Goal: Check status: Check status

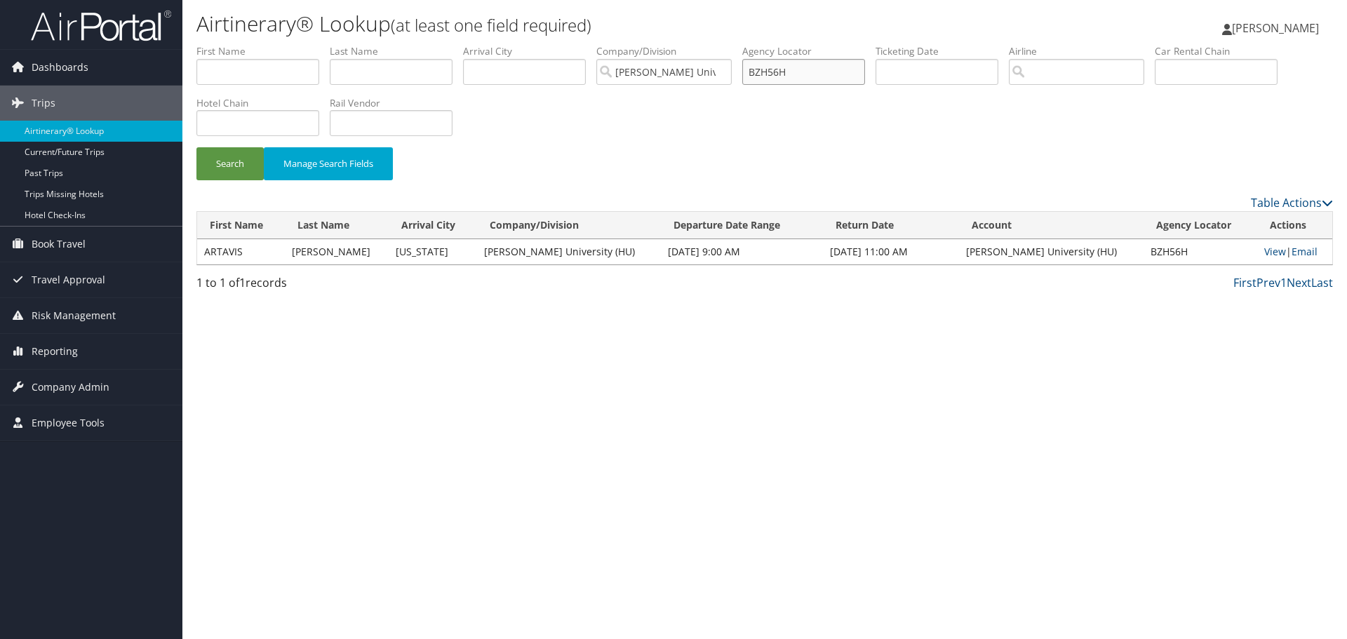
click at [776, 69] on input "BZH56H" at bounding box center [803, 72] width 123 height 26
paste input "C3Y2Z0"
type input "C3Y2Z0"
click at [248, 169] on button "Search" at bounding box center [229, 163] width 67 height 33
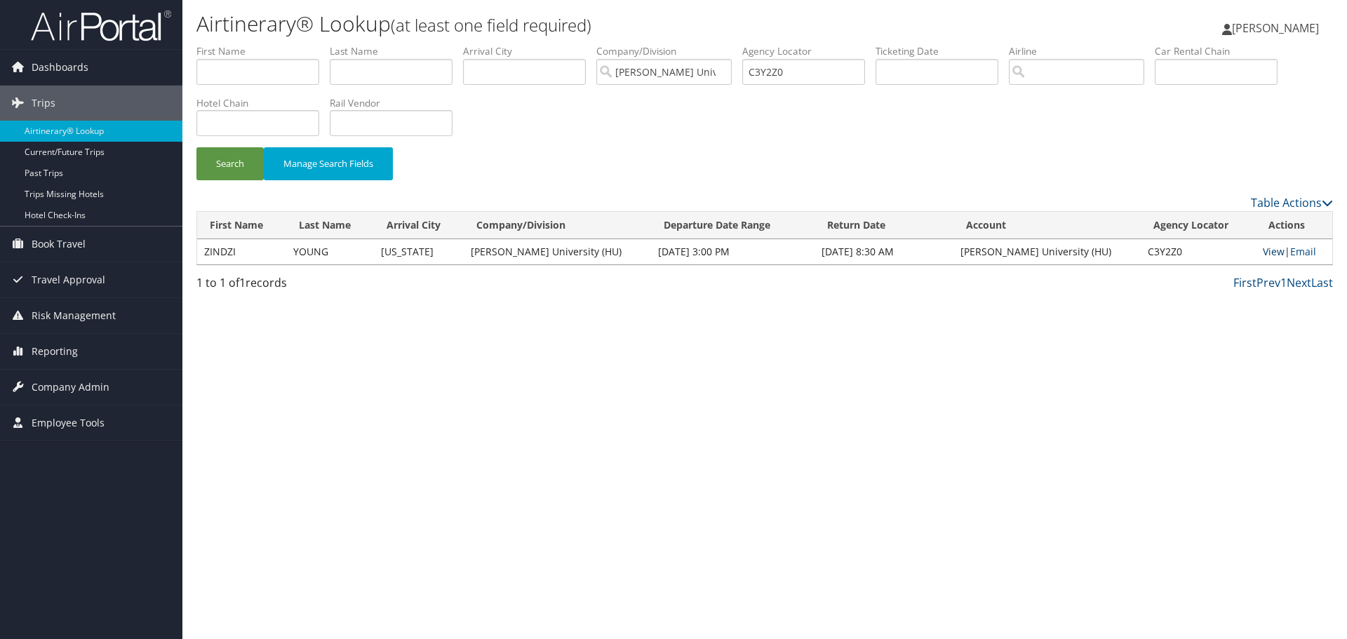
click at [1263, 252] on link "View" at bounding box center [1274, 251] width 22 height 13
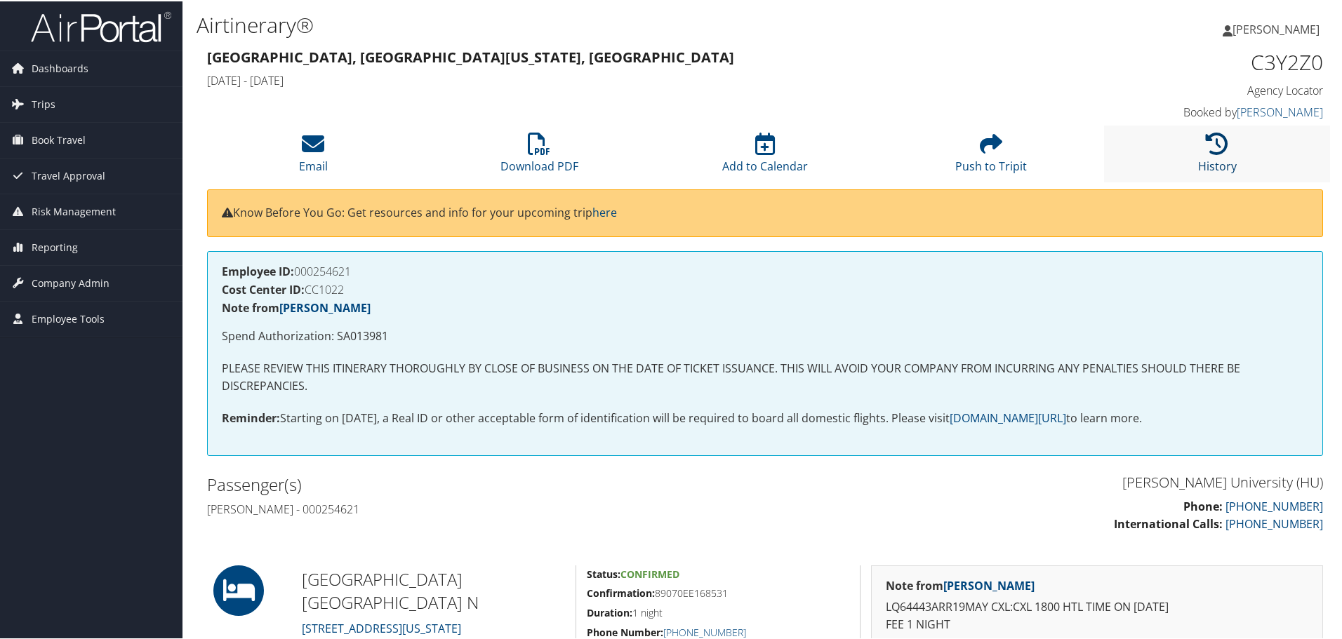
click at [1222, 142] on icon at bounding box center [1217, 142] width 22 height 22
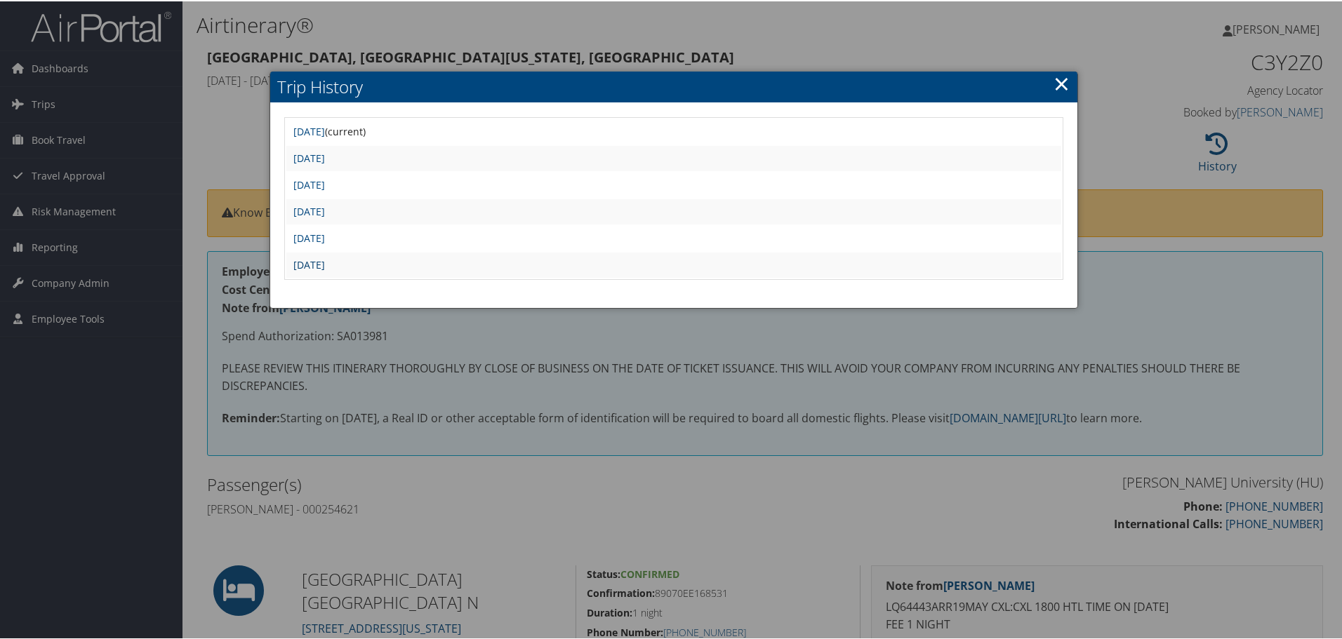
click at [325, 265] on link "[DATE]" at bounding box center [309, 263] width 32 height 13
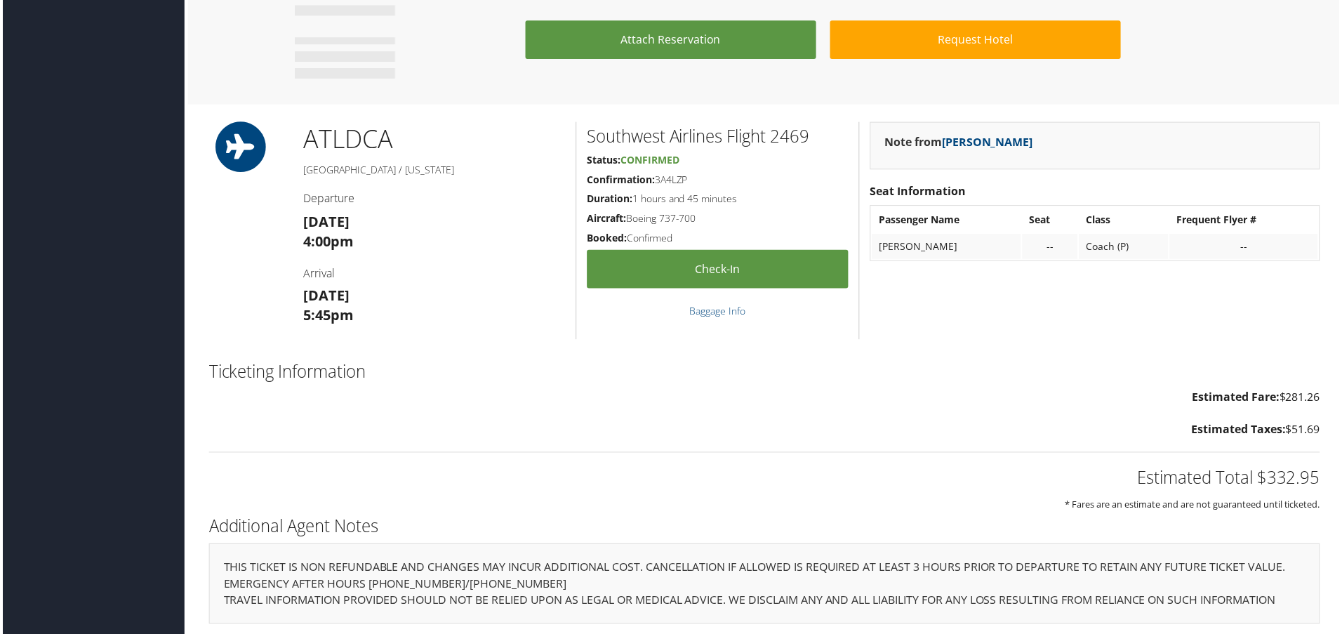
scroll to position [851, 0]
